Goal: Transaction & Acquisition: Subscribe to service/newsletter

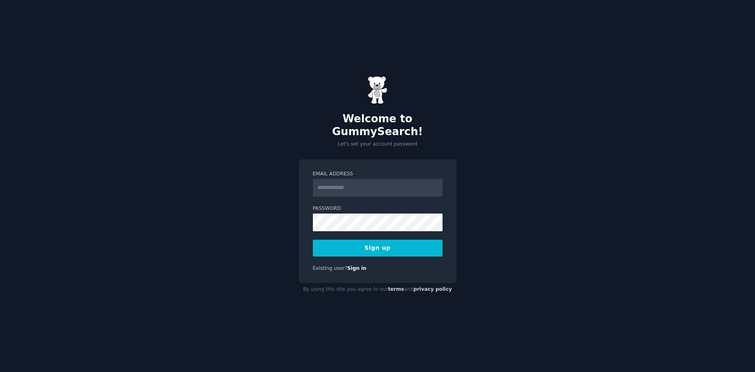
click at [370, 185] on input "Email Address" at bounding box center [378, 188] width 130 height 18
click at [329, 275] on div "**********" at bounding box center [378, 221] width 158 height 124
click at [411, 182] on input "**********" at bounding box center [378, 188] width 130 height 18
type input "**********"
click at [370, 242] on button "Sign up" at bounding box center [378, 248] width 130 height 17
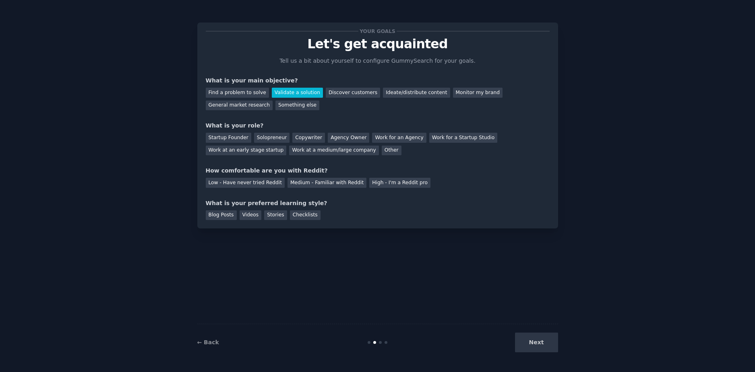
click at [249, 88] on div "Find a problem to solve" at bounding box center [237, 93] width 63 height 10
click at [382, 151] on div "Other" at bounding box center [392, 151] width 20 height 10
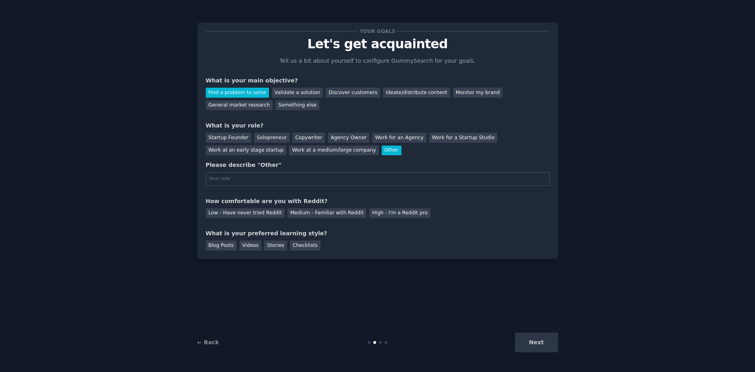
click at [262, 184] on input "text" at bounding box center [378, 179] width 344 height 14
click at [229, 135] on div "Startup Founder" at bounding box center [228, 138] width 45 height 10
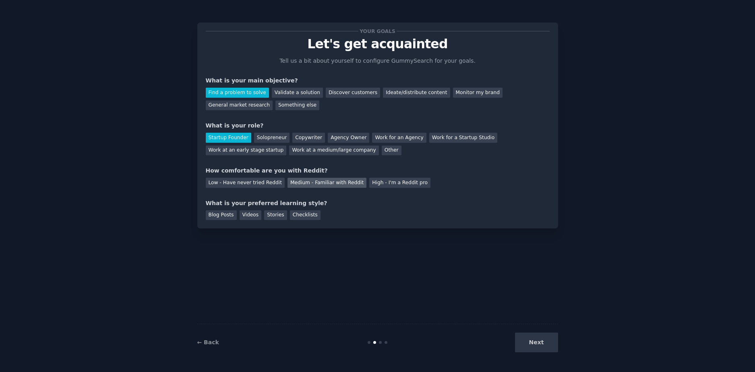
click at [293, 185] on div "Medium - Familiar with Reddit" at bounding box center [326, 183] width 79 height 10
click at [541, 343] on div "Next" at bounding box center [498, 343] width 120 height 20
click at [212, 218] on div "Blog Posts" at bounding box center [221, 216] width 31 height 10
click at [254, 217] on div "Videos" at bounding box center [251, 216] width 22 height 10
drag, startPoint x: 285, startPoint y: 217, endPoint x: 299, endPoint y: 218, distance: 14.1
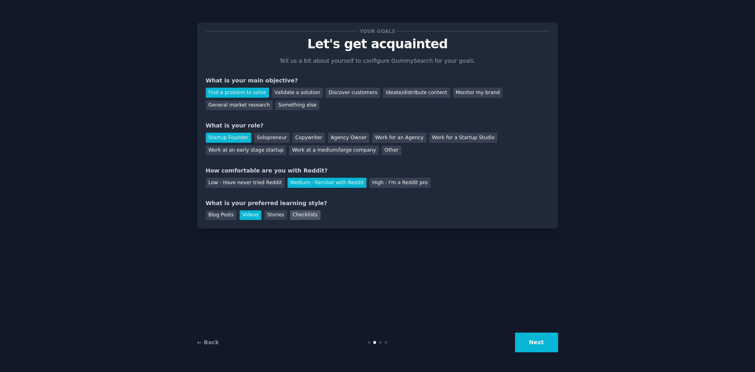
click at [290, 217] on div "Checklists" at bounding box center [305, 216] width 31 height 10
click at [301, 219] on div "Checklists" at bounding box center [305, 216] width 31 height 10
drag, startPoint x: 269, startPoint y: 218, endPoint x: 240, endPoint y: 217, distance: 29.4
click at [268, 218] on div "Stories" at bounding box center [275, 216] width 23 height 10
click at [236, 217] on div "Blog Posts Videos Stories Checklists" at bounding box center [378, 214] width 344 height 13
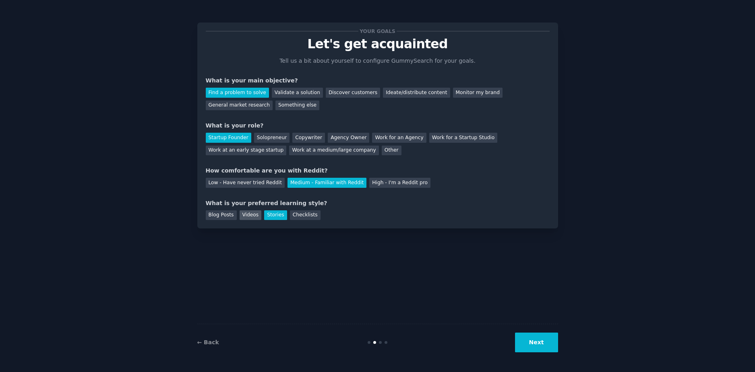
drag, startPoint x: 250, startPoint y: 217, endPoint x: 241, endPoint y: 217, distance: 9.3
click at [250, 217] on div "Videos" at bounding box center [251, 216] width 22 height 10
drag, startPoint x: 265, startPoint y: 220, endPoint x: 285, endPoint y: 215, distance: 20.8
click at [266, 220] on div "Blog Posts Videos Stories Checklists" at bounding box center [378, 214] width 344 height 13
click at [228, 211] on div "Blog Posts" at bounding box center [221, 216] width 31 height 10
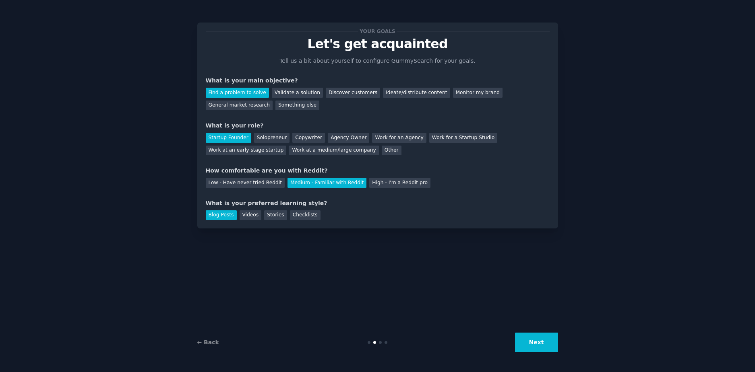
click at [550, 348] on button "Next" at bounding box center [536, 343] width 43 height 20
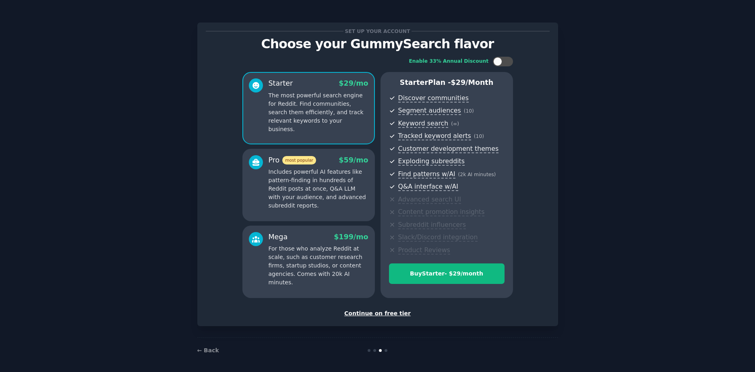
click at [382, 314] on div "Continue on free tier" at bounding box center [378, 314] width 344 height 8
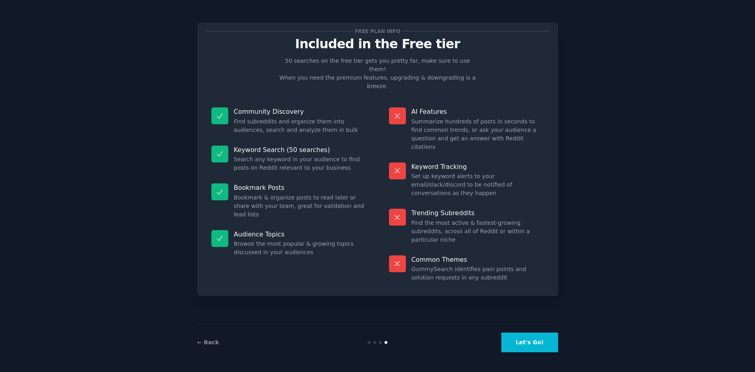
click at [540, 341] on button "Let's Go!" at bounding box center [529, 343] width 56 height 20
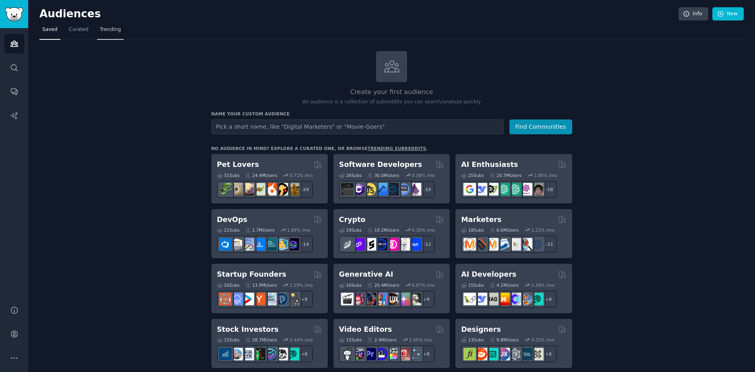
click at [100, 27] on span "Trending" at bounding box center [110, 29] width 21 height 7
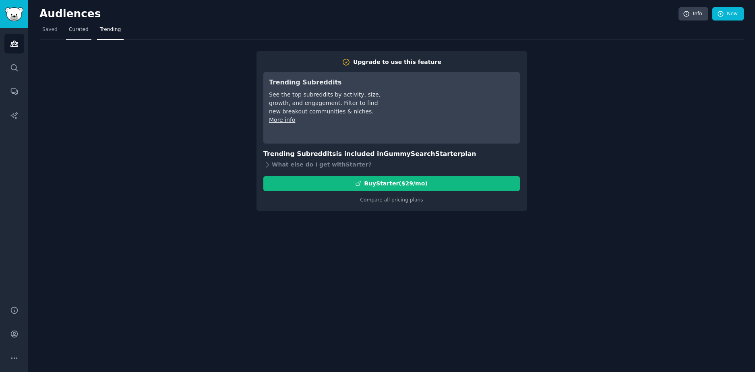
click at [81, 30] on span "Curated" at bounding box center [79, 29] width 20 height 7
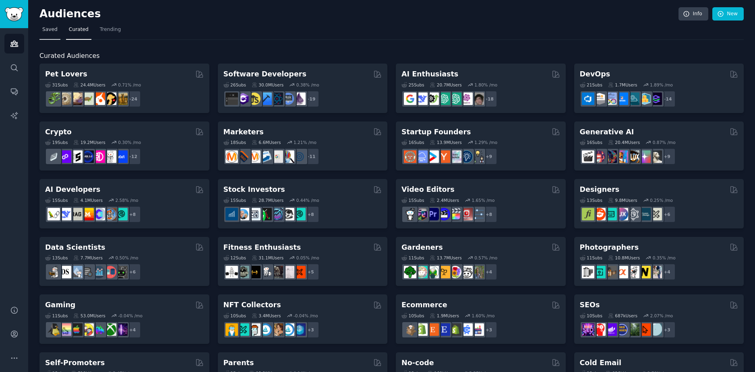
click at [45, 30] on span "Saved" at bounding box center [49, 29] width 15 height 7
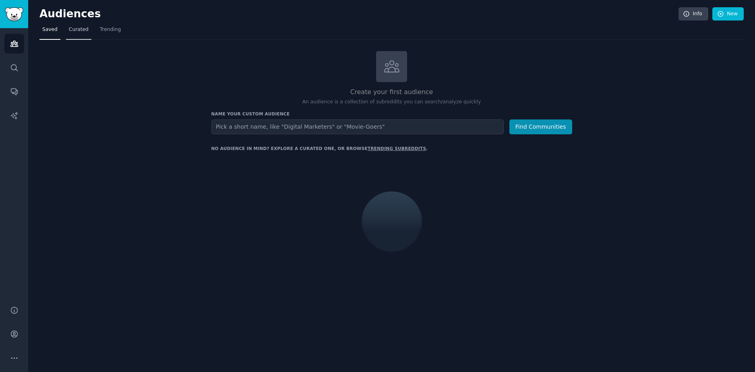
click at [69, 33] on span "Curated" at bounding box center [79, 29] width 20 height 7
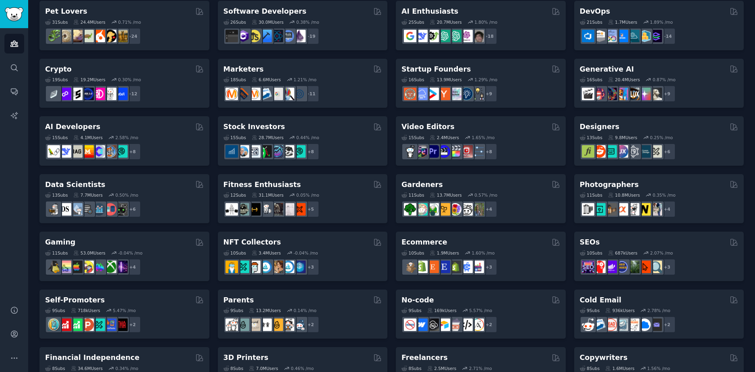
scroll to position [30, 0]
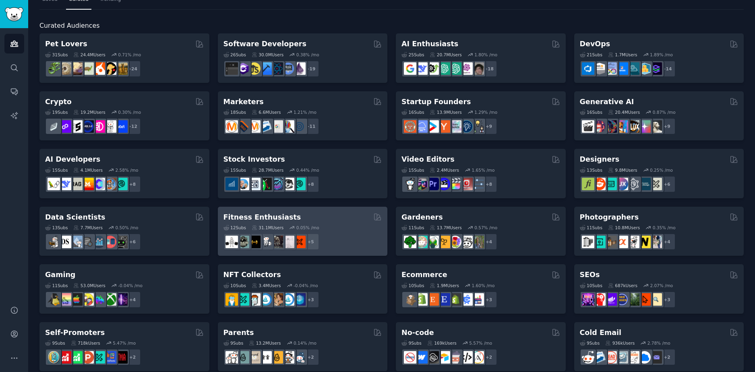
click at [329, 215] on div "Fitness Enthusiasts" at bounding box center [302, 218] width 159 height 10
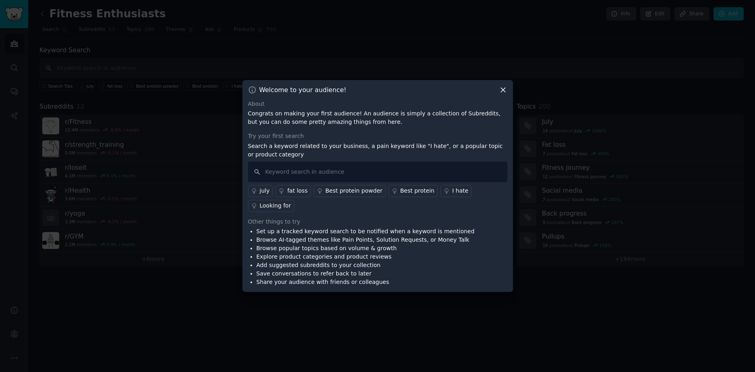
click at [291, 202] on div "Looking for" at bounding box center [275, 206] width 31 height 8
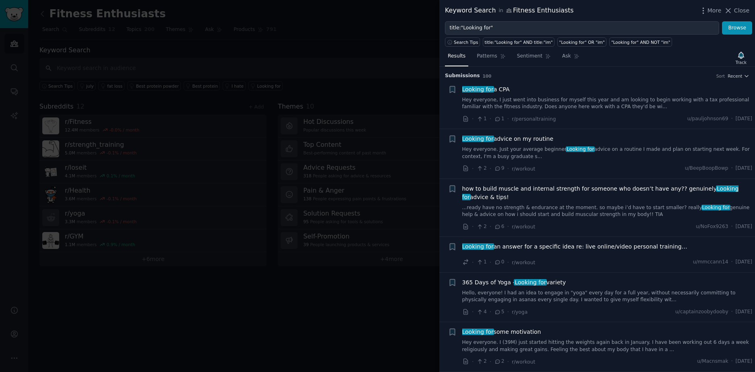
click at [390, 72] on div at bounding box center [377, 186] width 755 height 372
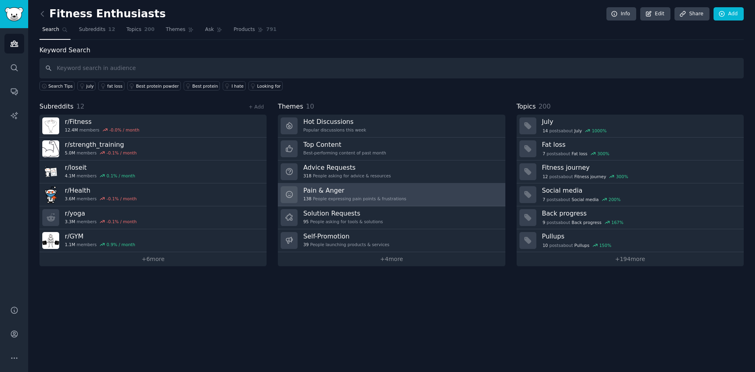
click at [366, 192] on h3 "Pain & Anger" at bounding box center [354, 190] width 103 height 8
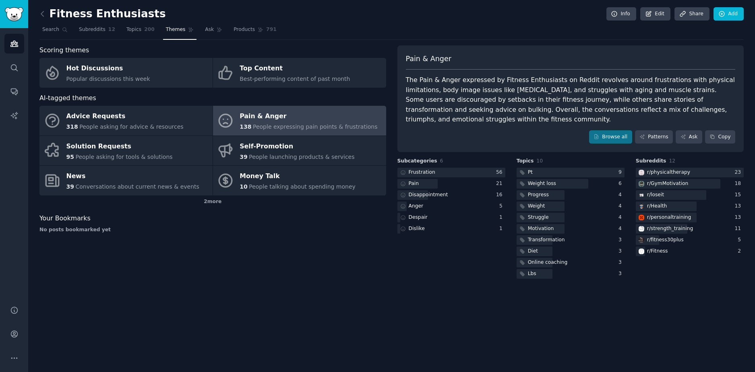
drag, startPoint x: 716, startPoint y: 111, endPoint x: 406, endPoint y: 78, distance: 312.1
click at [406, 78] on div "The Pain & Anger expressed by Fitness Enthusiasts on Reddit revolves around fru…" at bounding box center [571, 100] width 330 height 50
click at [140, 33] on link "Topics 200" at bounding box center [141, 31] width 34 height 17
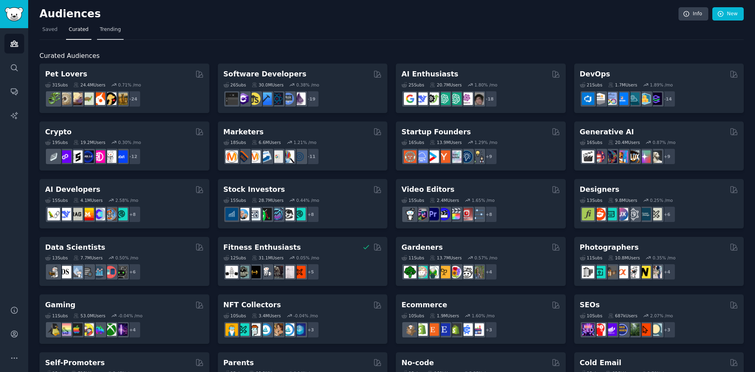
click at [102, 27] on span "Trending" at bounding box center [110, 29] width 21 height 7
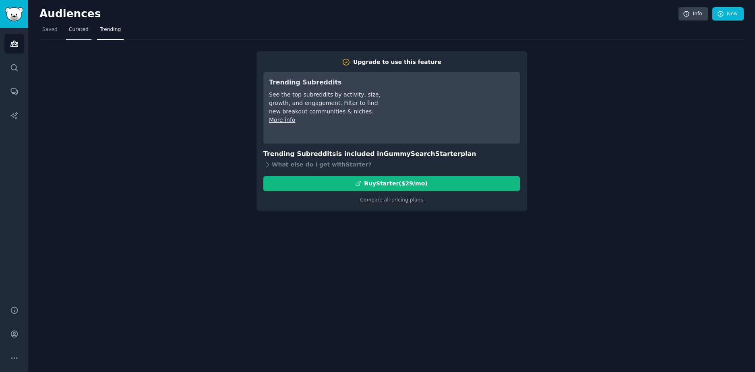
click at [77, 31] on span "Curated" at bounding box center [79, 29] width 20 height 7
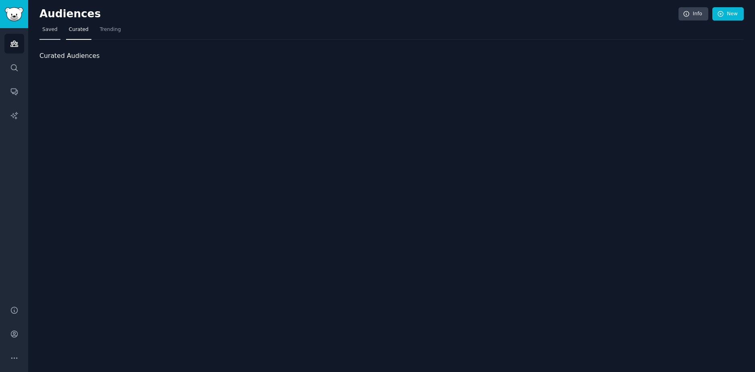
click at [57, 32] on link "Saved" at bounding box center [49, 31] width 21 height 17
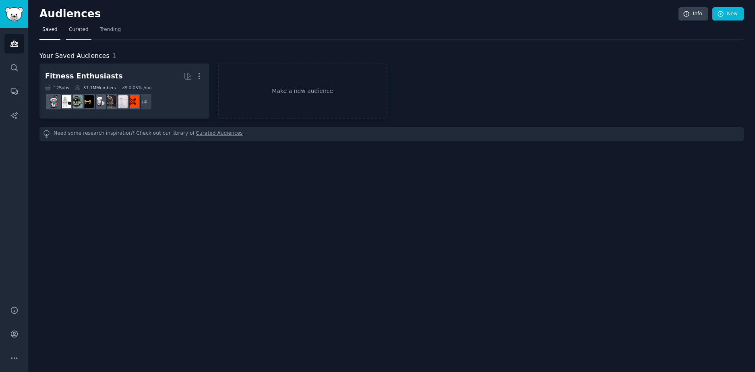
click at [74, 32] on span "Curated" at bounding box center [79, 29] width 20 height 7
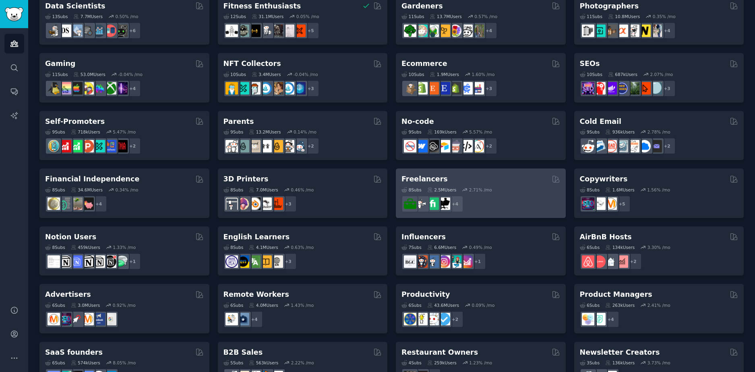
scroll to position [272, 0]
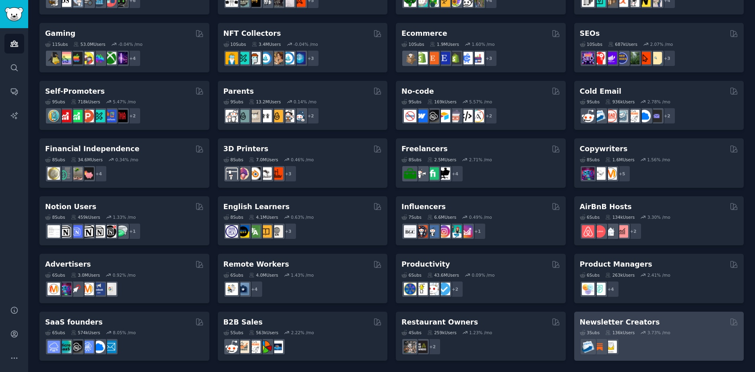
click at [595, 323] on h2 "Newsletter Creators" at bounding box center [620, 323] width 80 height 10
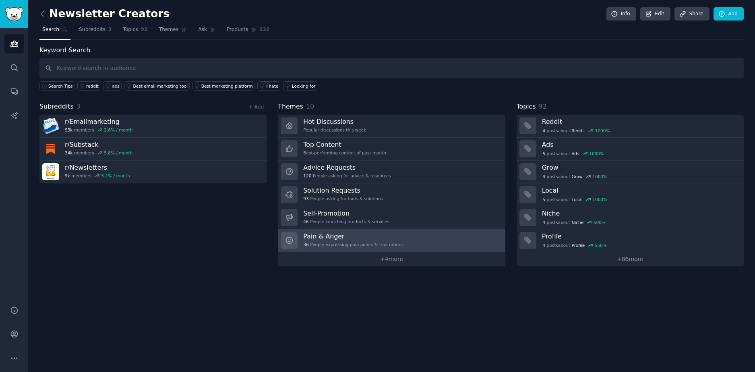
click at [337, 244] on div "36 People expressing pain points & frustrations" at bounding box center [353, 245] width 100 height 6
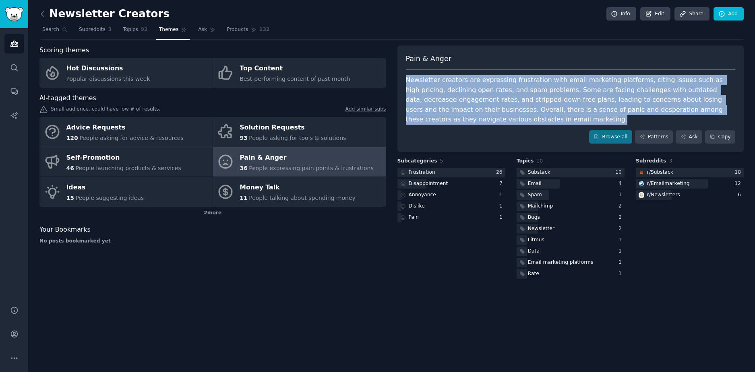
drag, startPoint x: 446, startPoint y: 114, endPoint x: 405, endPoint y: 81, distance: 52.6
click at [405, 81] on div "Pain & Anger Newsletter creators are expressing frustration with email marketin…" at bounding box center [570, 98] width 347 height 107
click at [467, 175] on div at bounding box center [451, 173] width 108 height 10
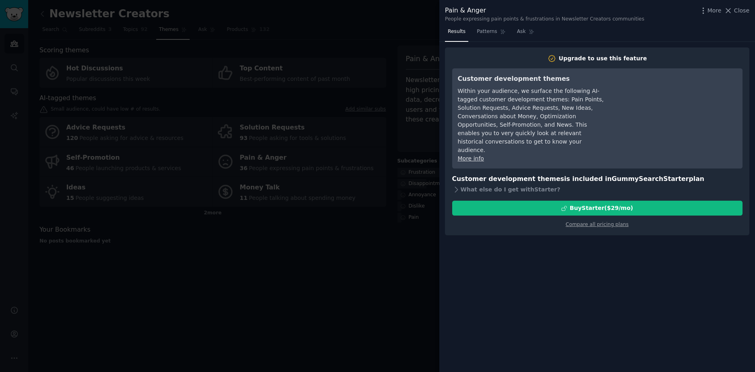
click at [408, 267] on div at bounding box center [377, 186] width 755 height 372
